Goal: Book appointment/travel/reservation

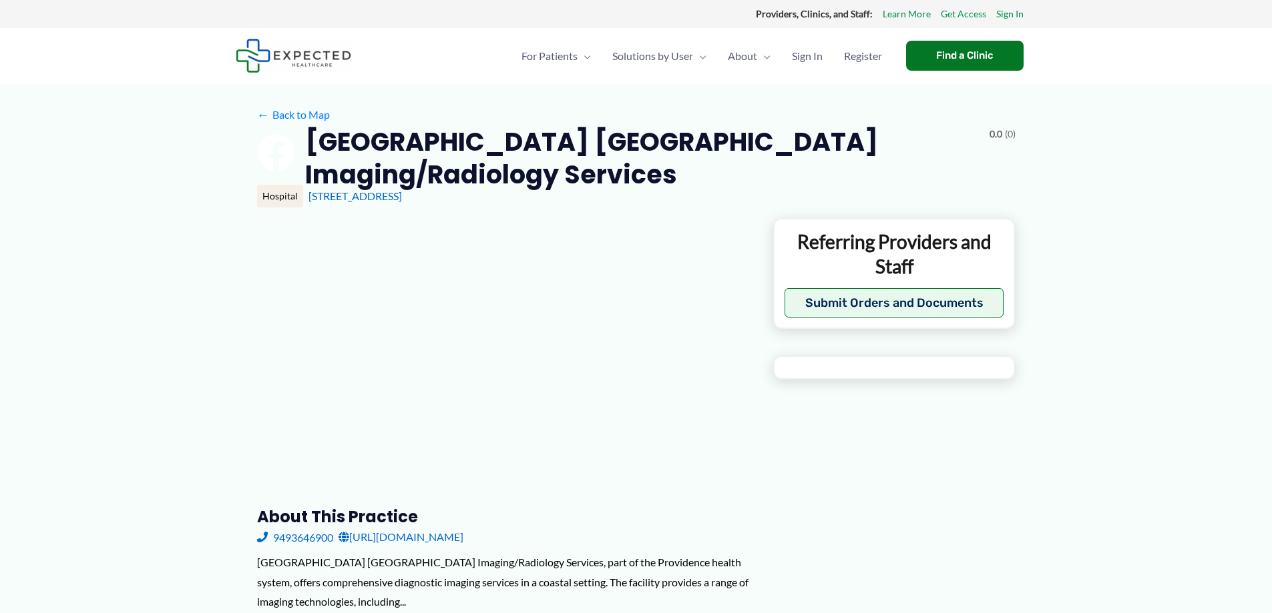
type input "**********"
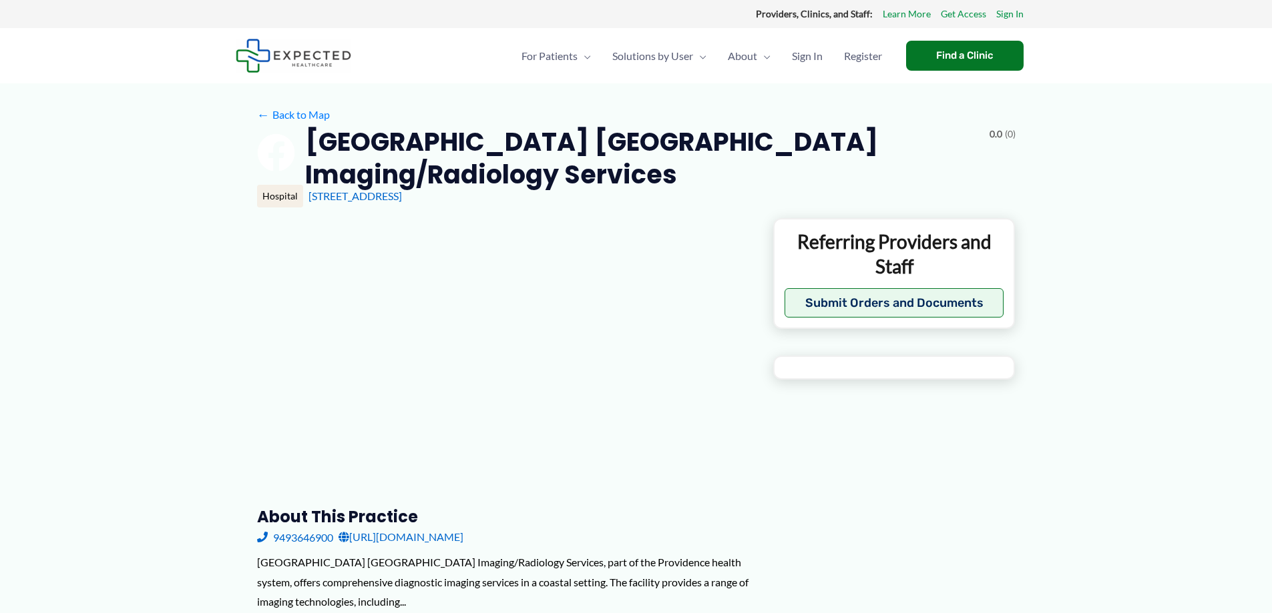
type input "**********"
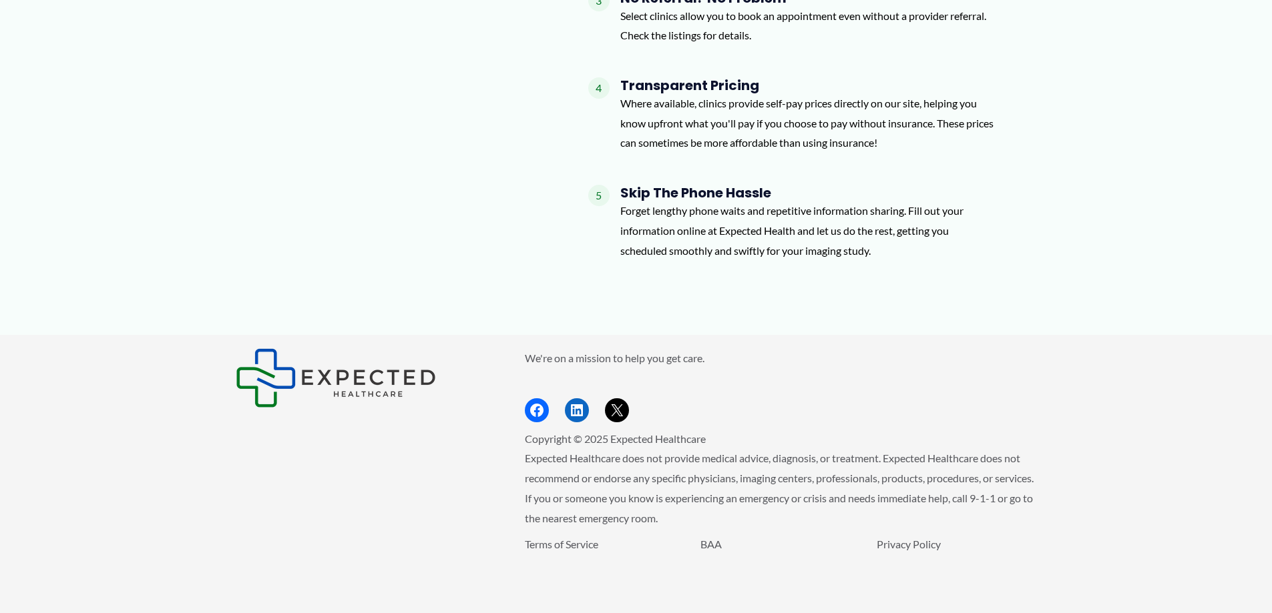
scroll to position [1083, 0]
